Goal: Find specific page/section: Find specific page/section

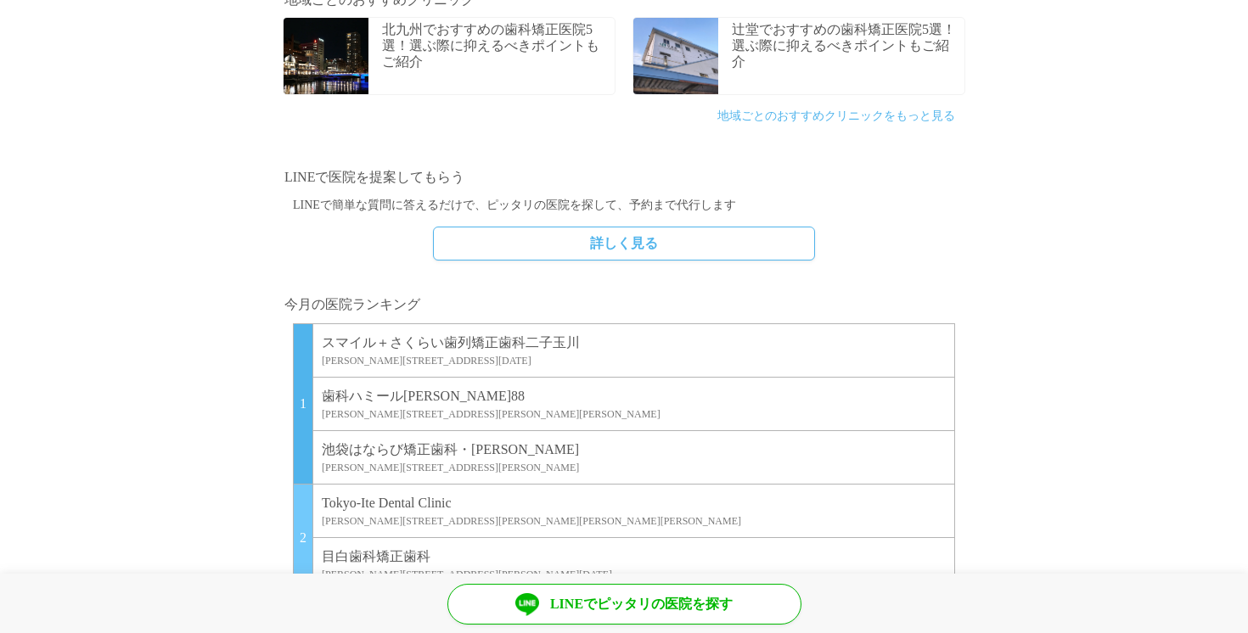
scroll to position [1164, 0]
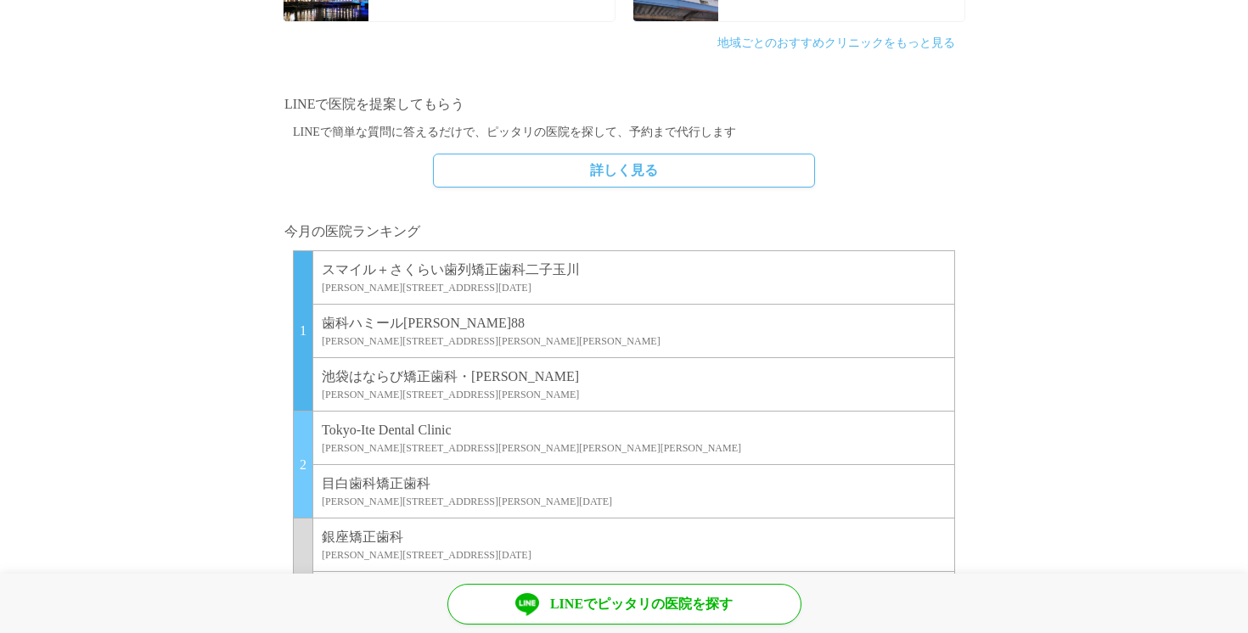
click at [389, 331] on p "歯科ハミール[PERSON_NAME]88" at bounding box center [634, 323] width 624 height 20
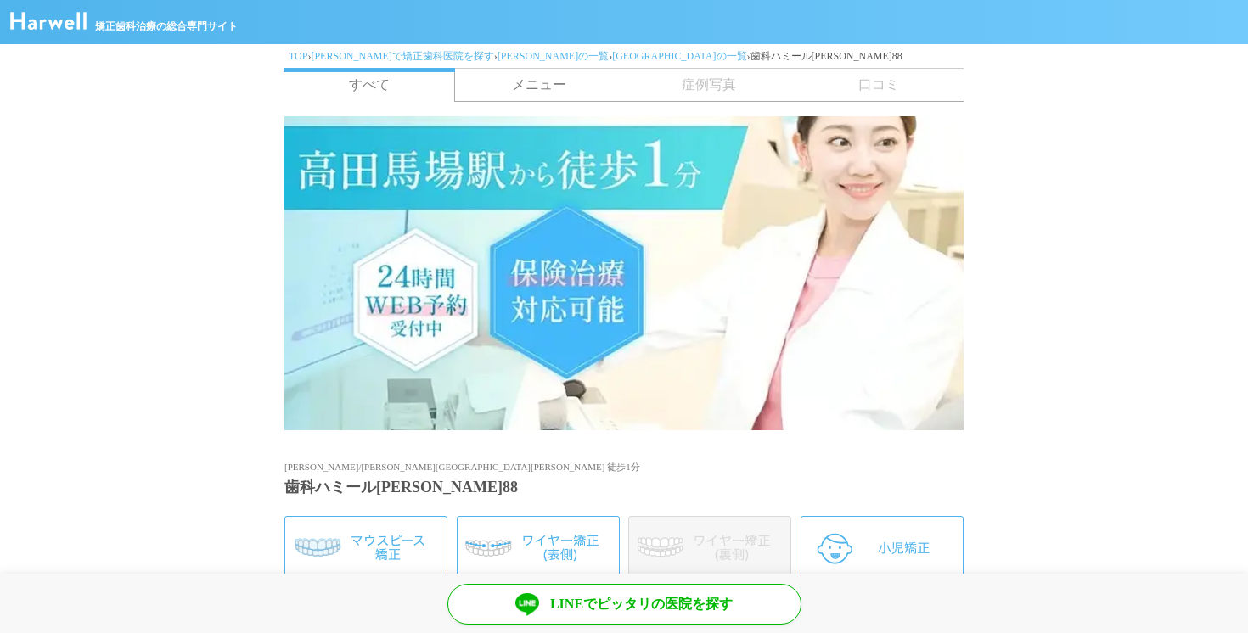
click at [513, 69] on link "メニュー" at bounding box center [539, 85] width 170 height 32
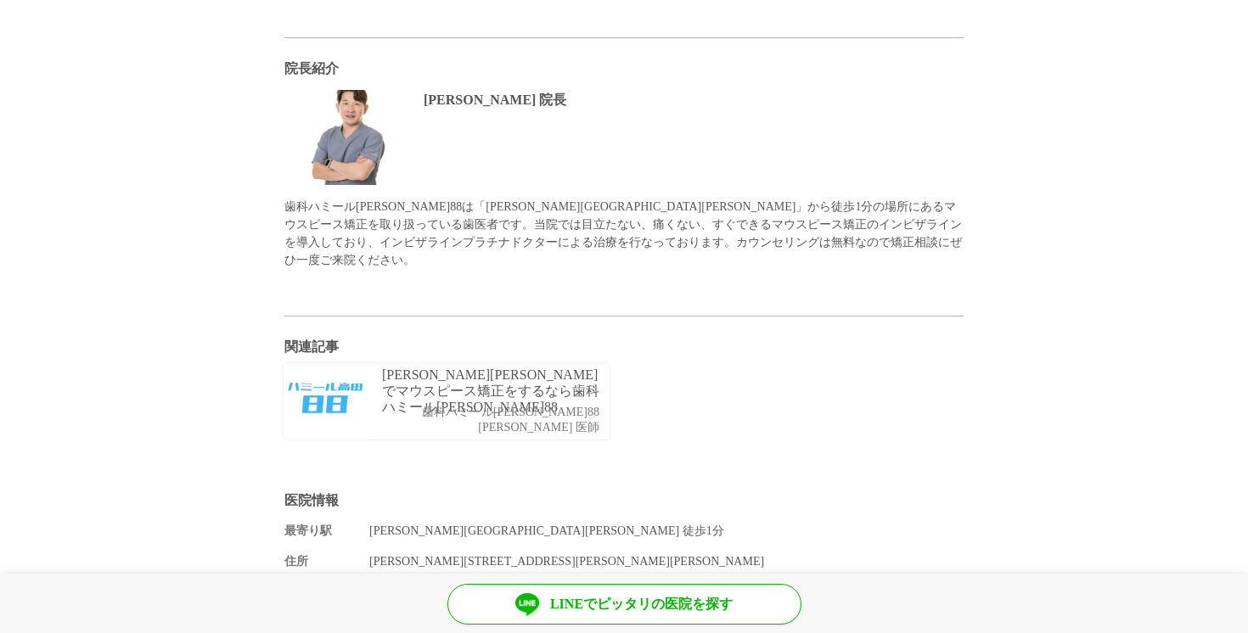
scroll to position [1313, 0]
